Goal: Task Accomplishment & Management: Complete application form

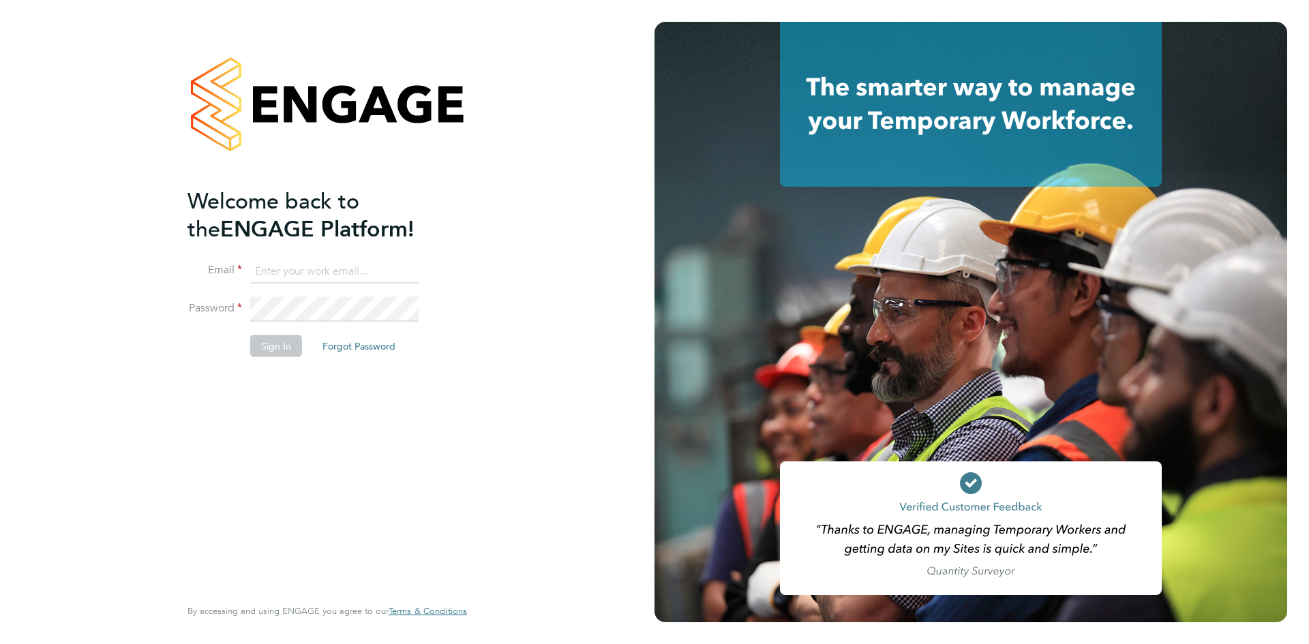
type input "louise.kempster@bluearrow.co.uk"
click at [277, 351] on button "Sign In" at bounding box center [276, 346] width 52 height 22
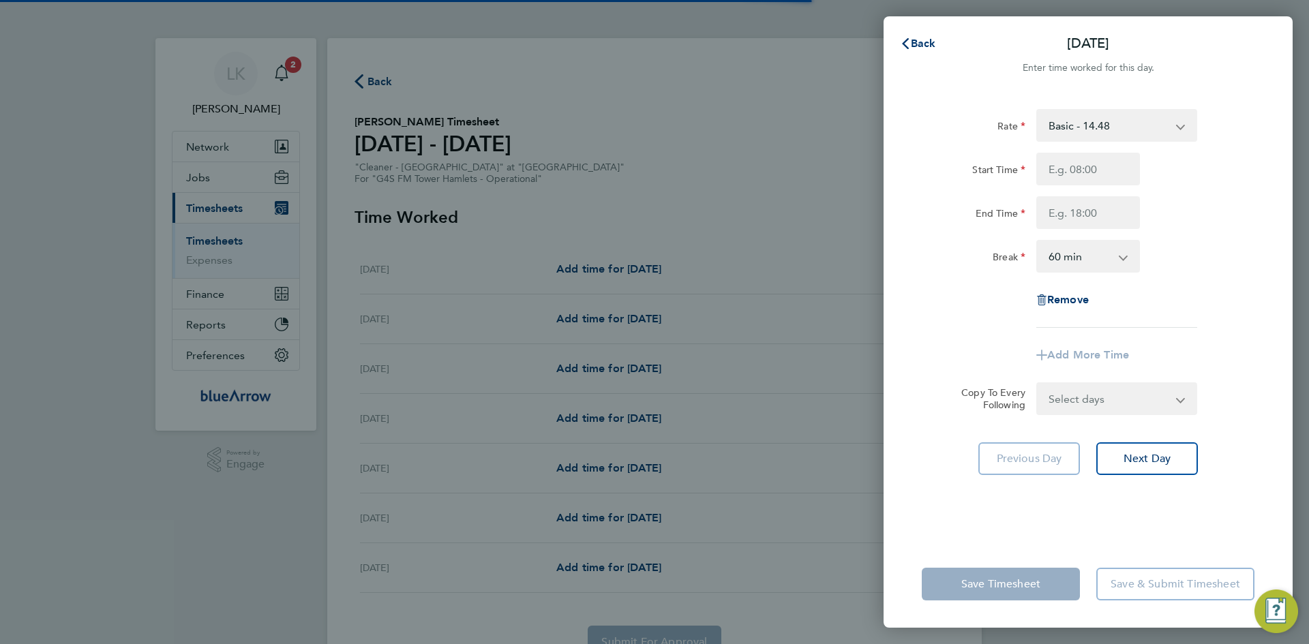
select select "60"
click at [743, 224] on div "Back [DATE] Enter time worked for this day. Rate Basic - 14.48 x1.5 - 21.73 x2 …" at bounding box center [654, 322] width 1309 height 644
click at [908, 29] on div "Back [DATE]" at bounding box center [1088, 43] width 409 height 33
click at [915, 43] on span "Back" at bounding box center [923, 43] width 25 height 13
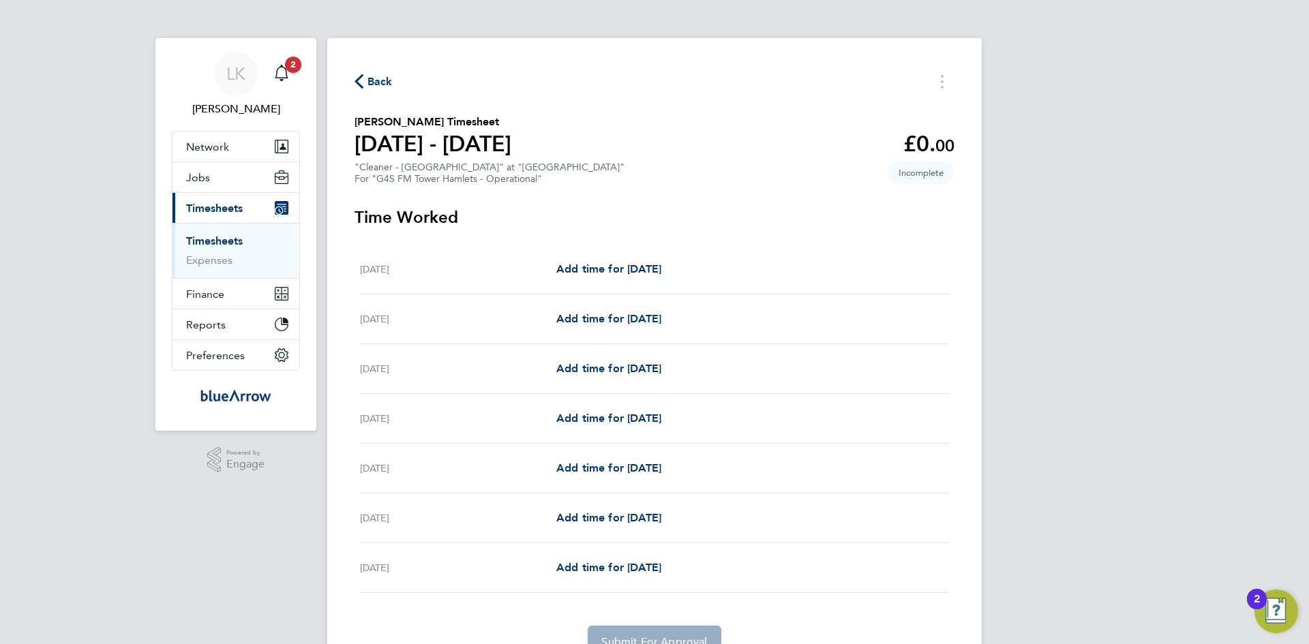
drag, startPoint x: 211, startPoint y: 206, endPoint x: 220, endPoint y: 202, distance: 10.4
click at [211, 206] on span "Timesheets" at bounding box center [214, 208] width 57 height 13
click at [378, 80] on span "Back" at bounding box center [380, 82] width 25 height 16
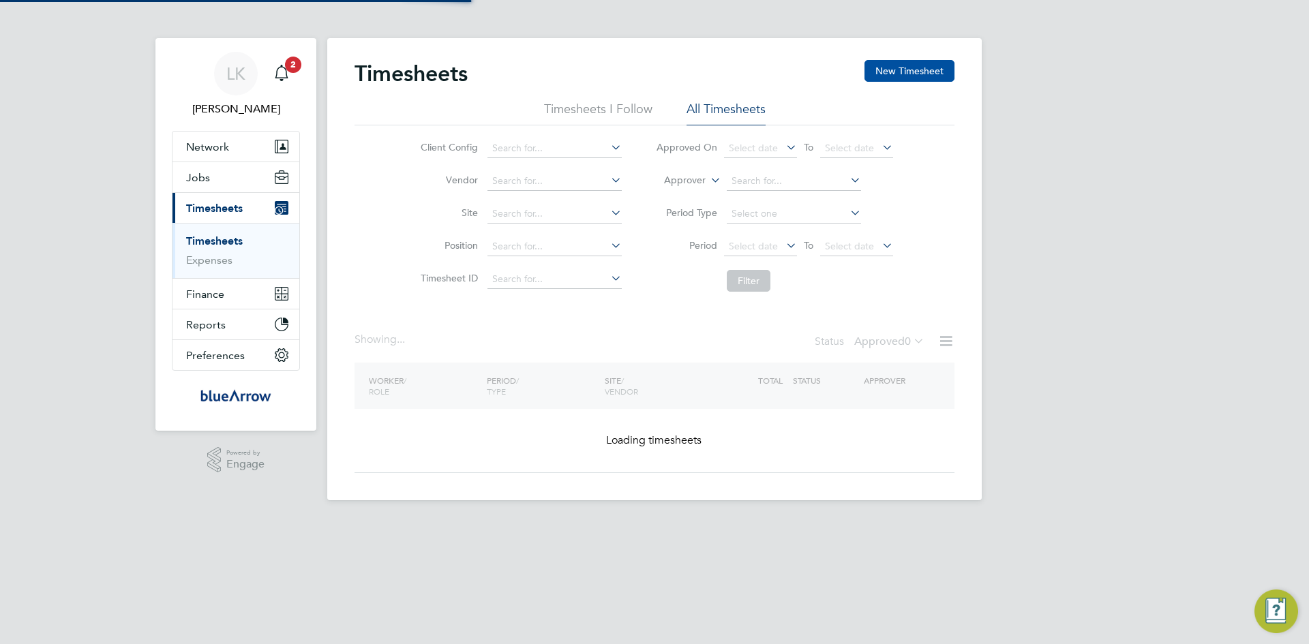
drag, startPoint x: 932, startPoint y: 70, endPoint x: 921, endPoint y: 70, distance: 11.6
click at [927, 70] on button "New Timesheet" at bounding box center [910, 71] width 90 height 22
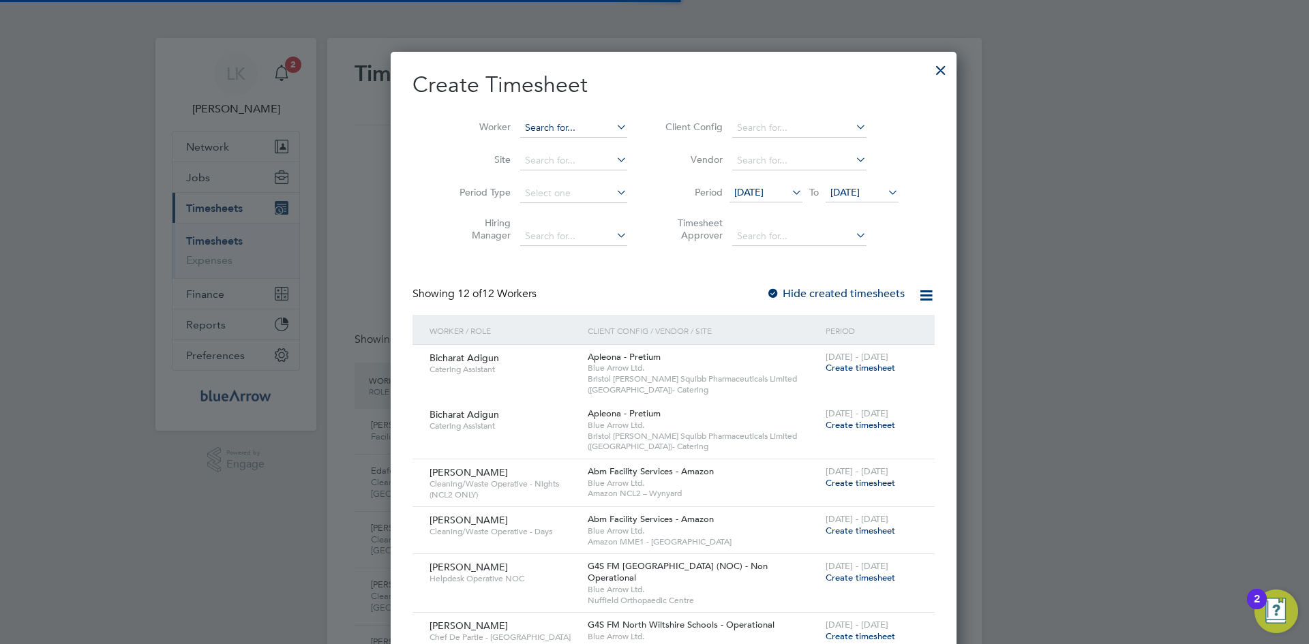
click at [541, 131] on input at bounding box center [573, 128] width 107 height 19
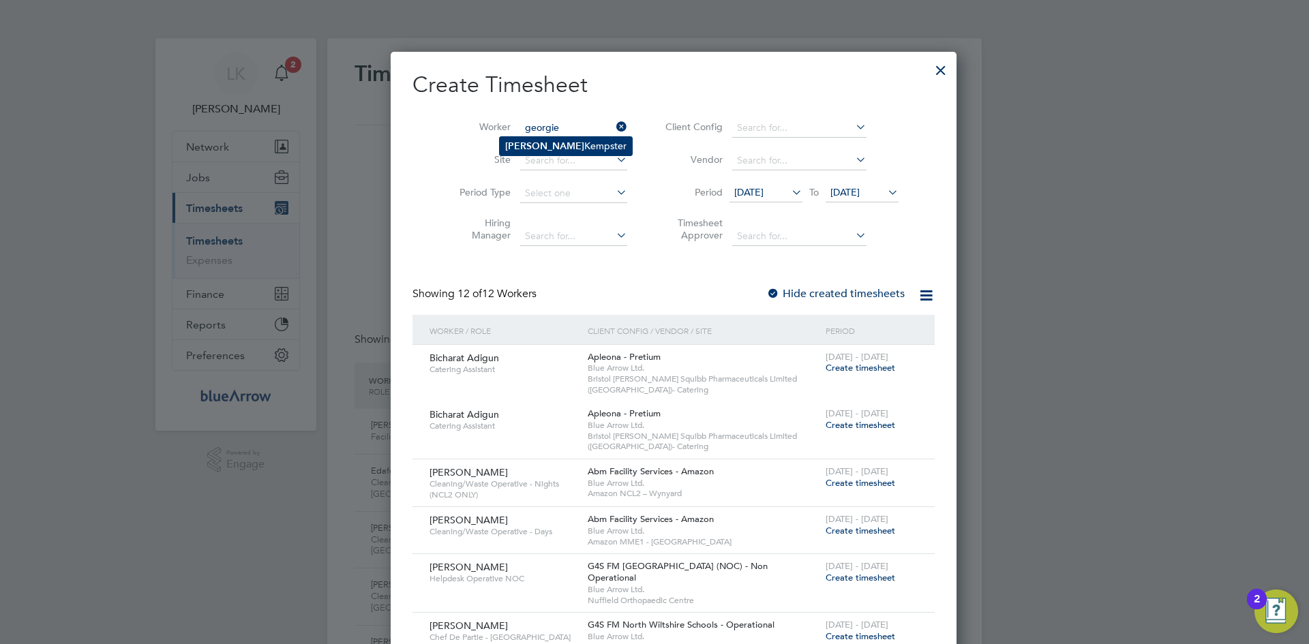
click at [566, 143] on li "[PERSON_NAME]" at bounding box center [566, 146] width 132 height 18
type input "[PERSON_NAME]"
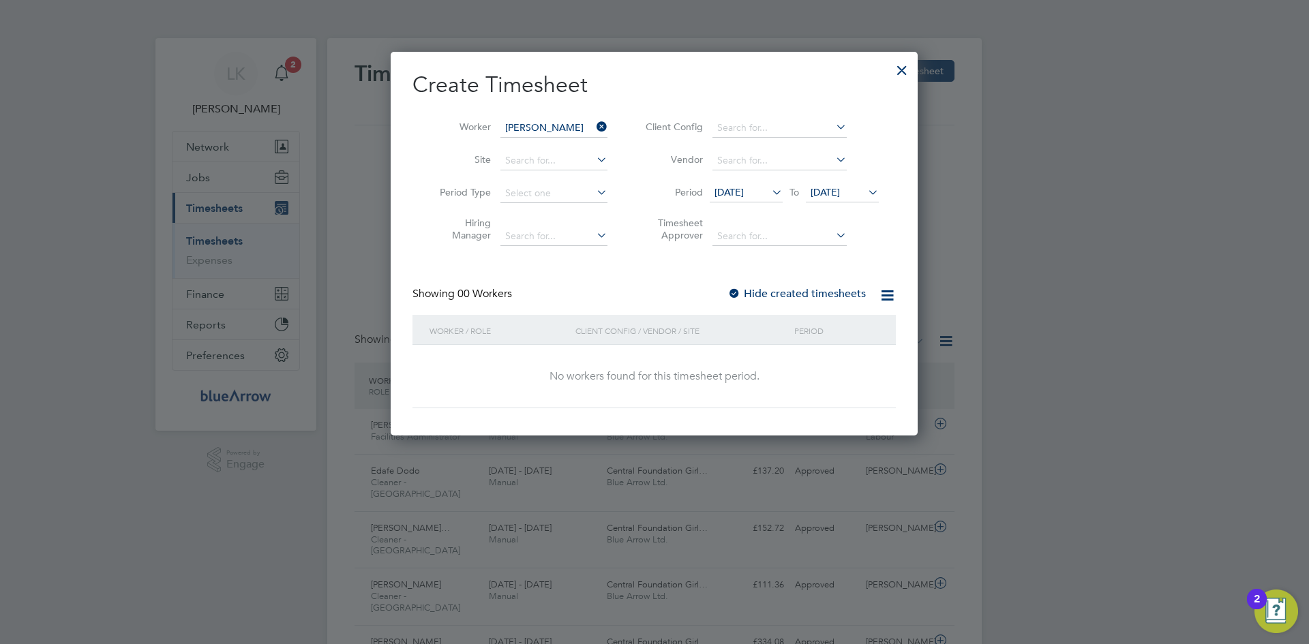
click at [736, 291] on div at bounding box center [735, 295] width 14 height 14
click at [833, 187] on span "[DATE]" at bounding box center [825, 192] width 29 height 12
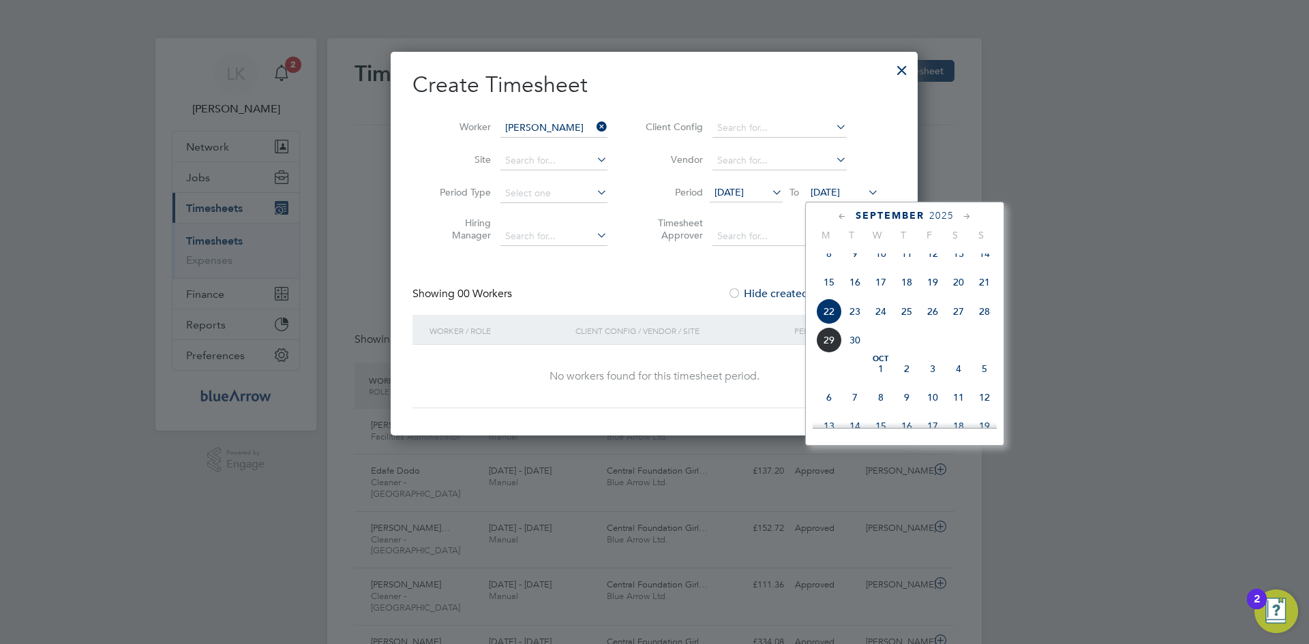
click at [995, 324] on span "28" at bounding box center [985, 312] width 26 height 26
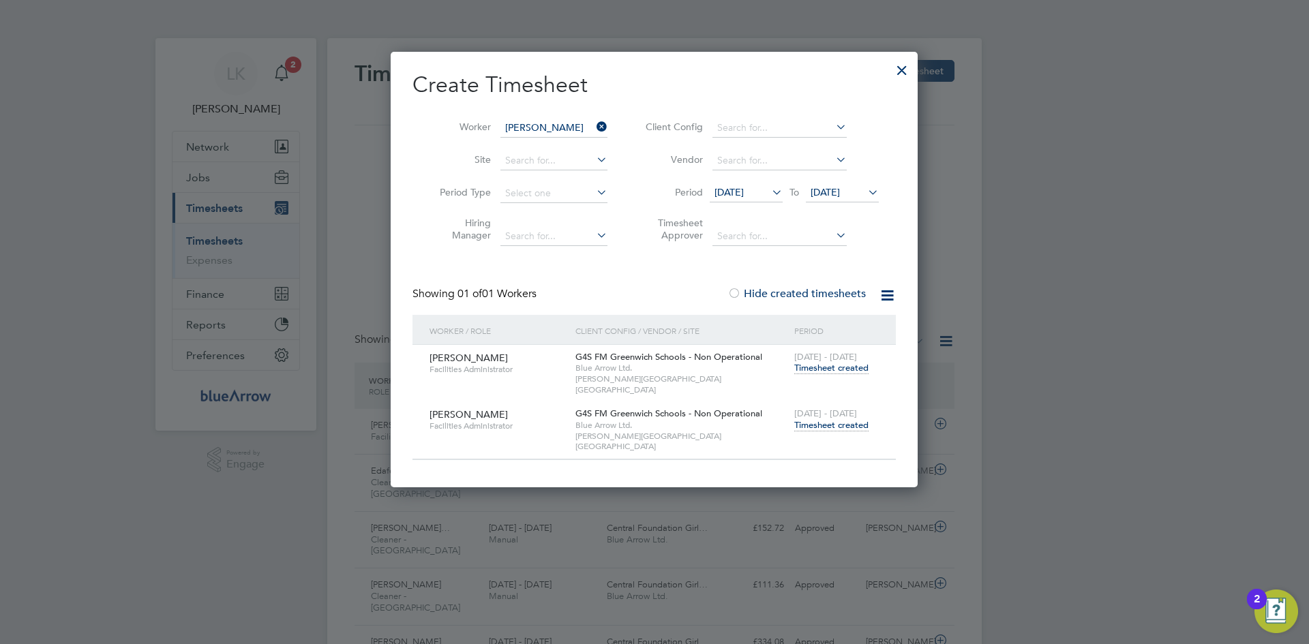
click at [818, 419] on span "Timesheet created" at bounding box center [832, 425] width 74 height 12
